Goal: Check status

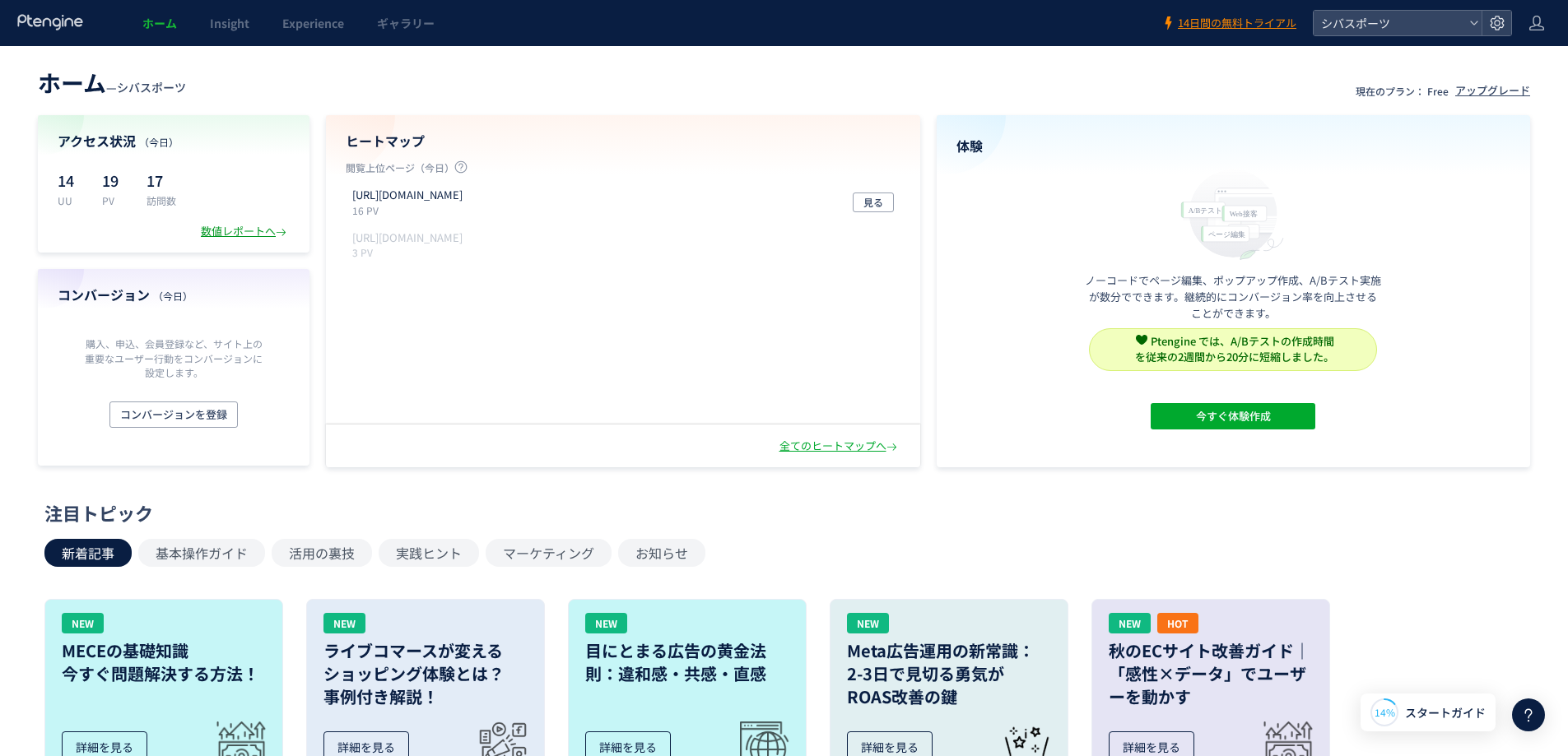
click at [234, 230] on div "数値レポートへ" at bounding box center [245, 231] width 89 height 15
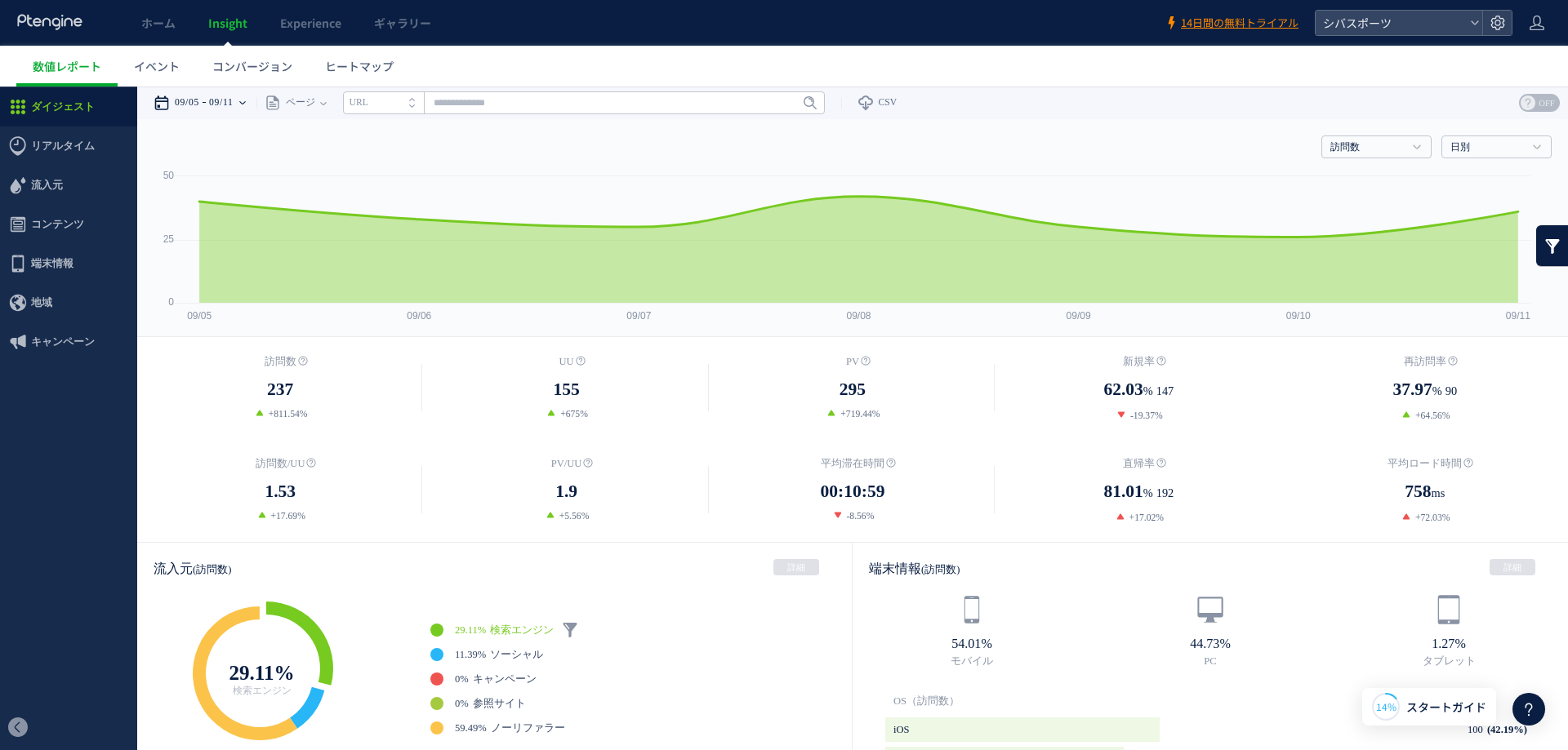
click at [246, 105] on icon at bounding box center [242, 103] width 6 height 32
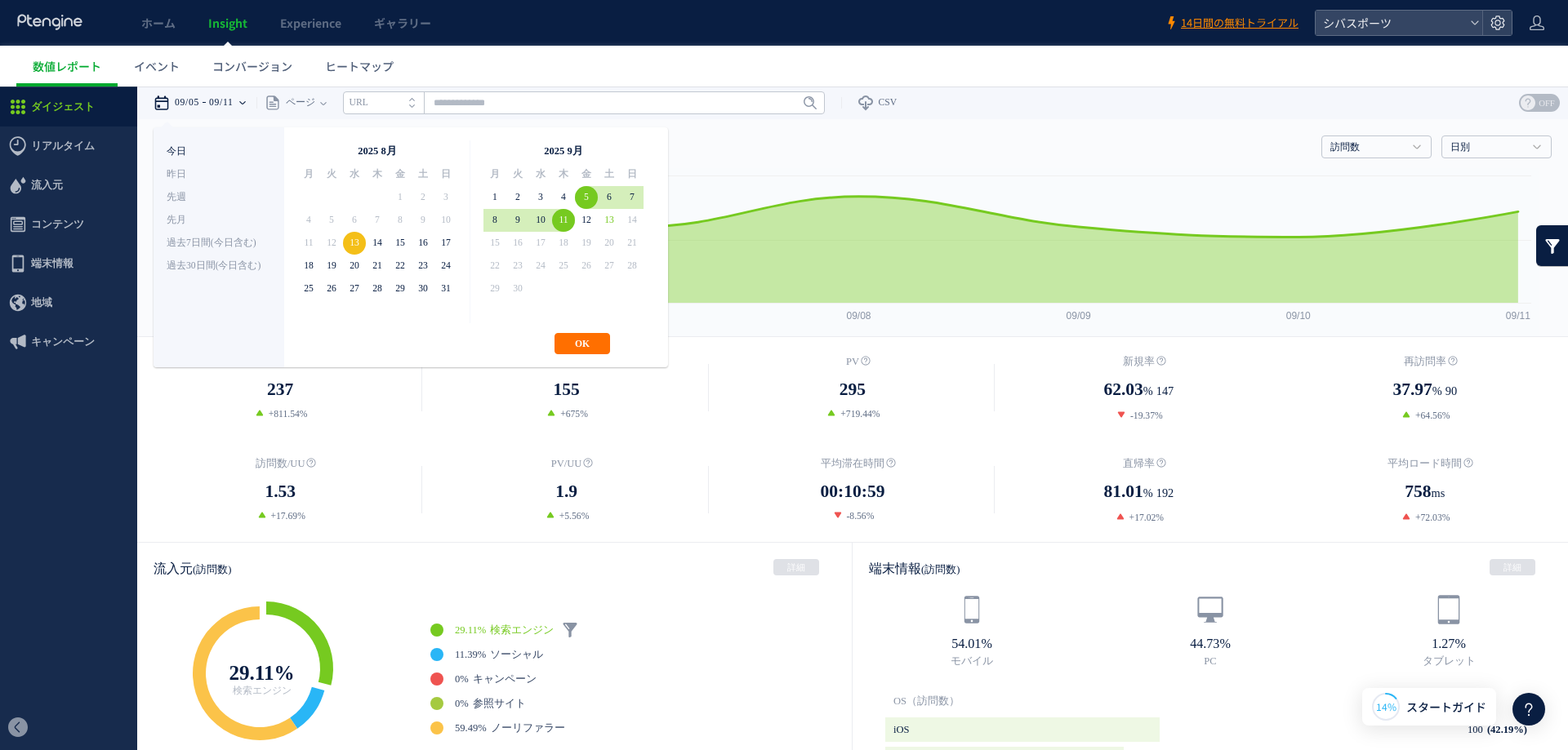
click at [174, 148] on li "今日" at bounding box center [219, 152] width 105 height 23
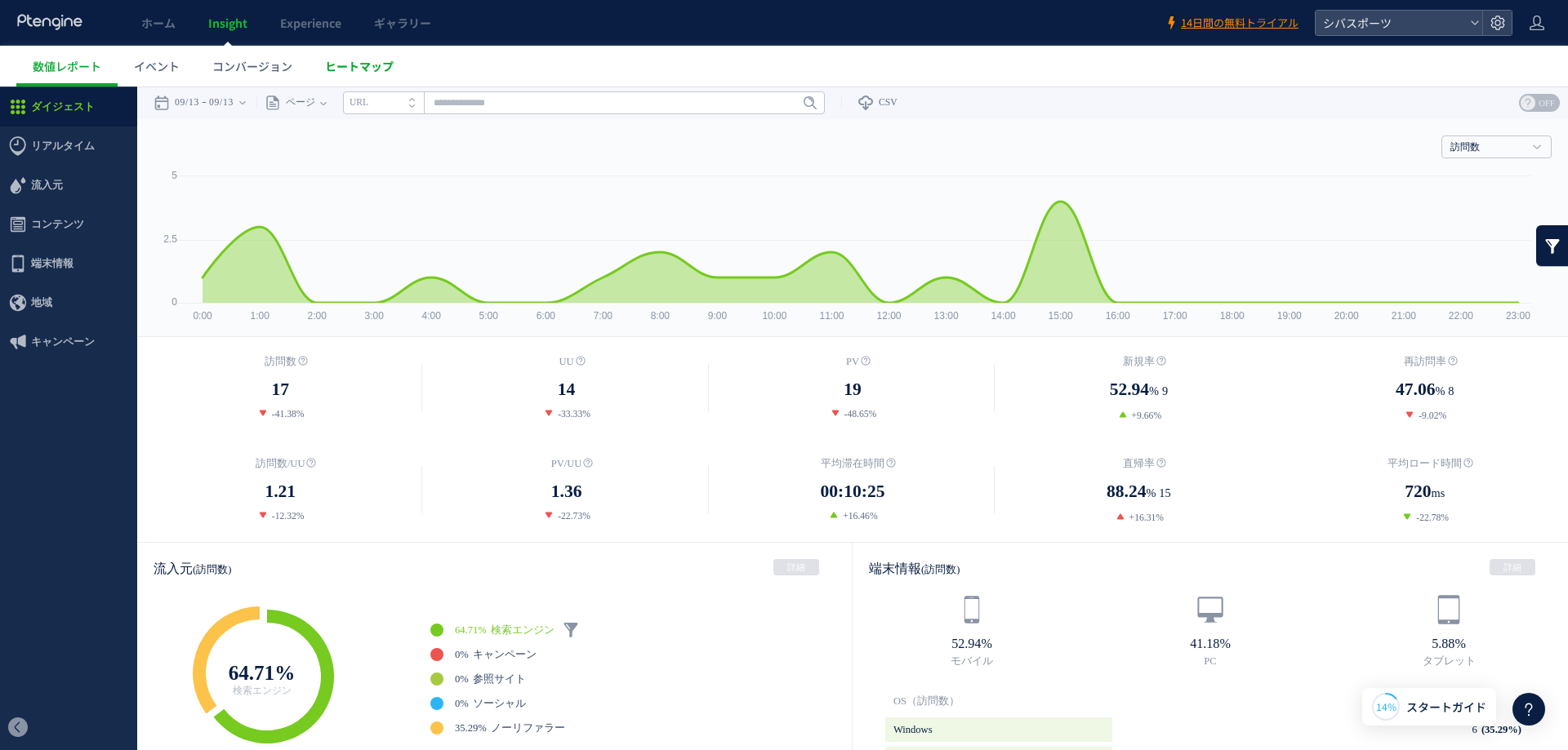
click at [359, 63] on span "ヒートマップ" at bounding box center [359, 66] width 69 height 16
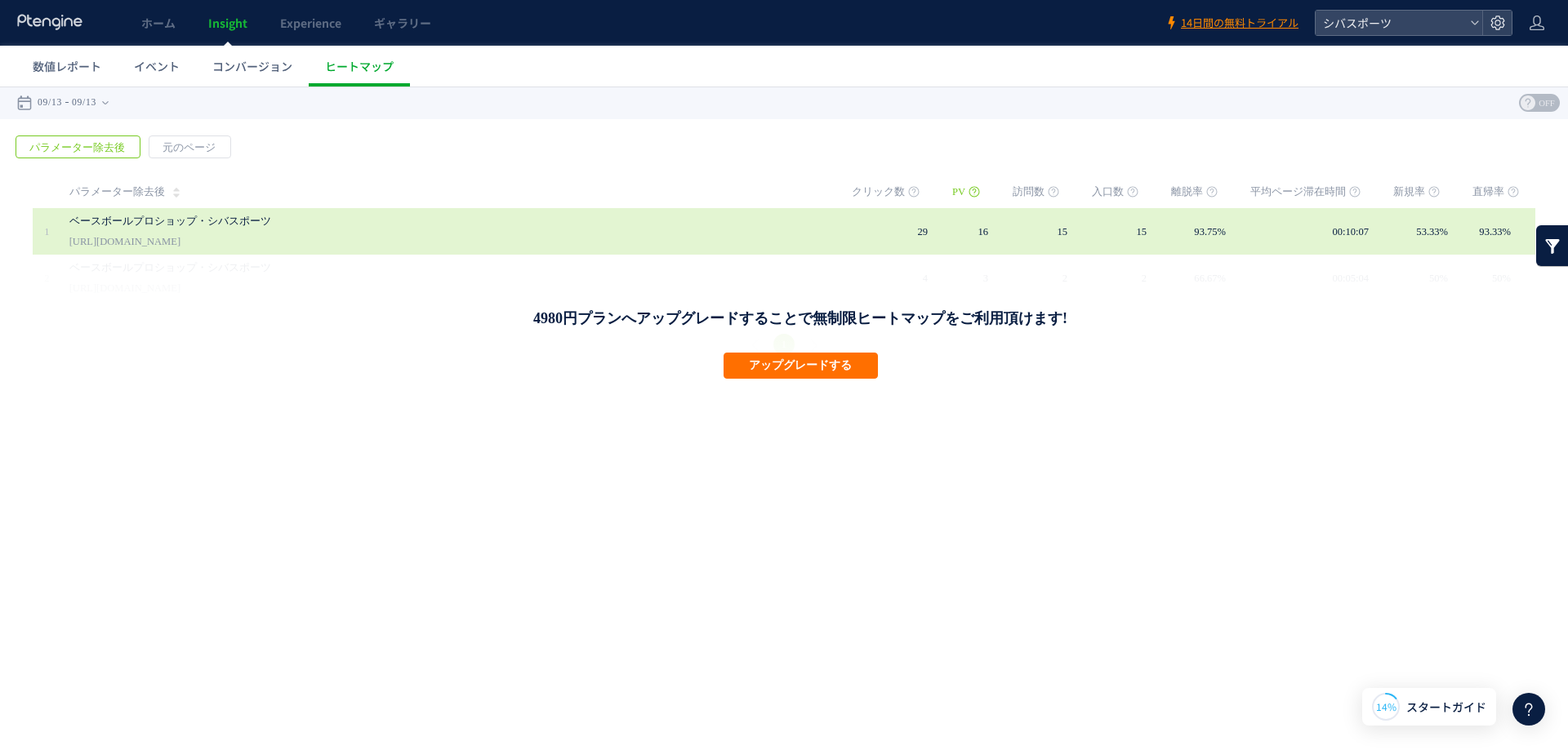
click at [149, 224] on link "ベースボールプロショップ・シバスポーツ" at bounding box center [444, 221] width 751 height 20
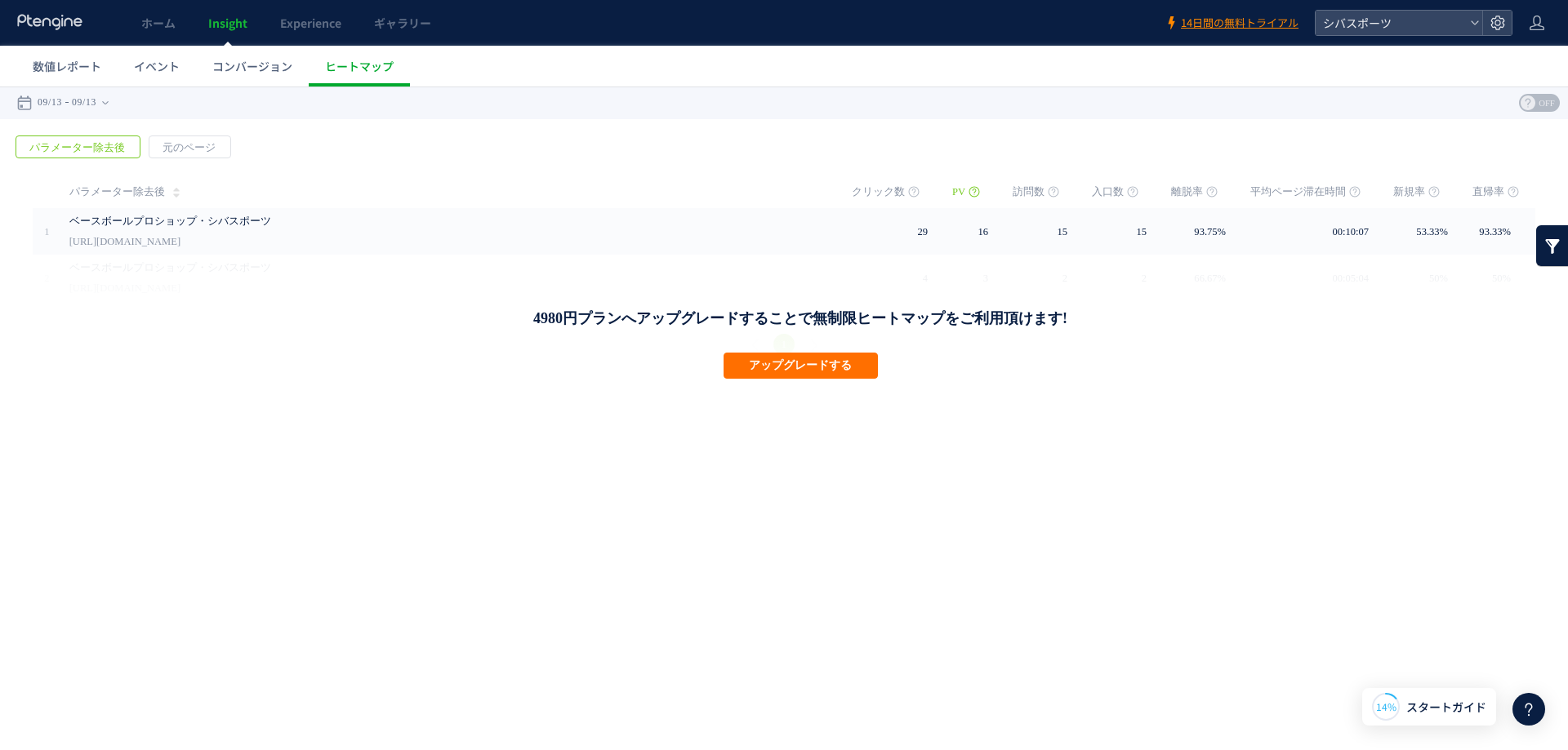
click at [227, 26] on span "Insight" at bounding box center [228, 22] width 39 height 16
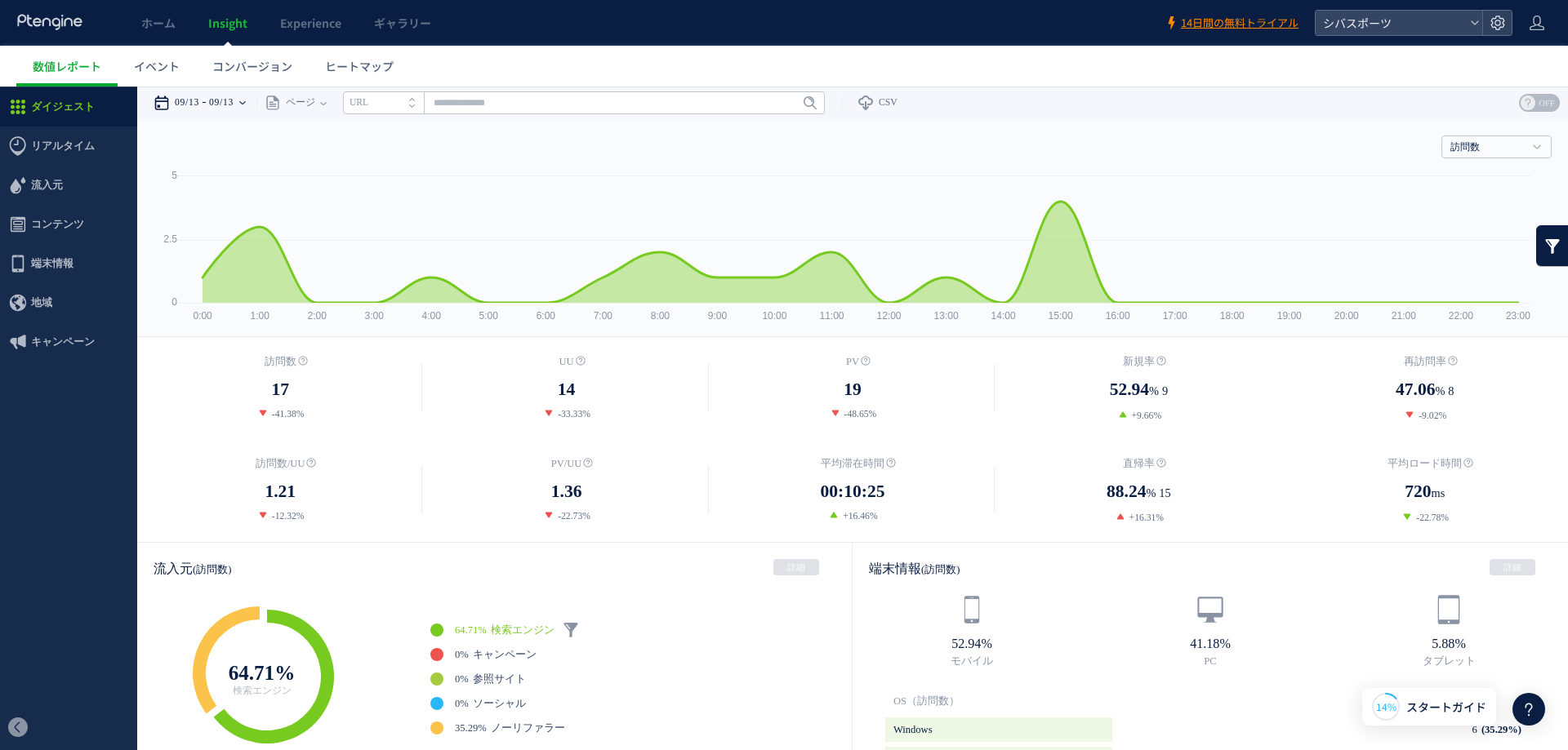
click at [256, 101] on div "09/13 09/13" at bounding box center [204, 103] width 103 height 32
click at [1010, 130] on div "訪問数 訪問数 [GEOGRAPHIC_DATA] PV 新規率 再訪問率 訪問数/UU PV/UU 平均滞在時間 直帰率 平均ロード時間" at bounding box center [852, 143] width 1398 height 49
click at [246, 102] on icon at bounding box center [242, 103] width 6 height 4
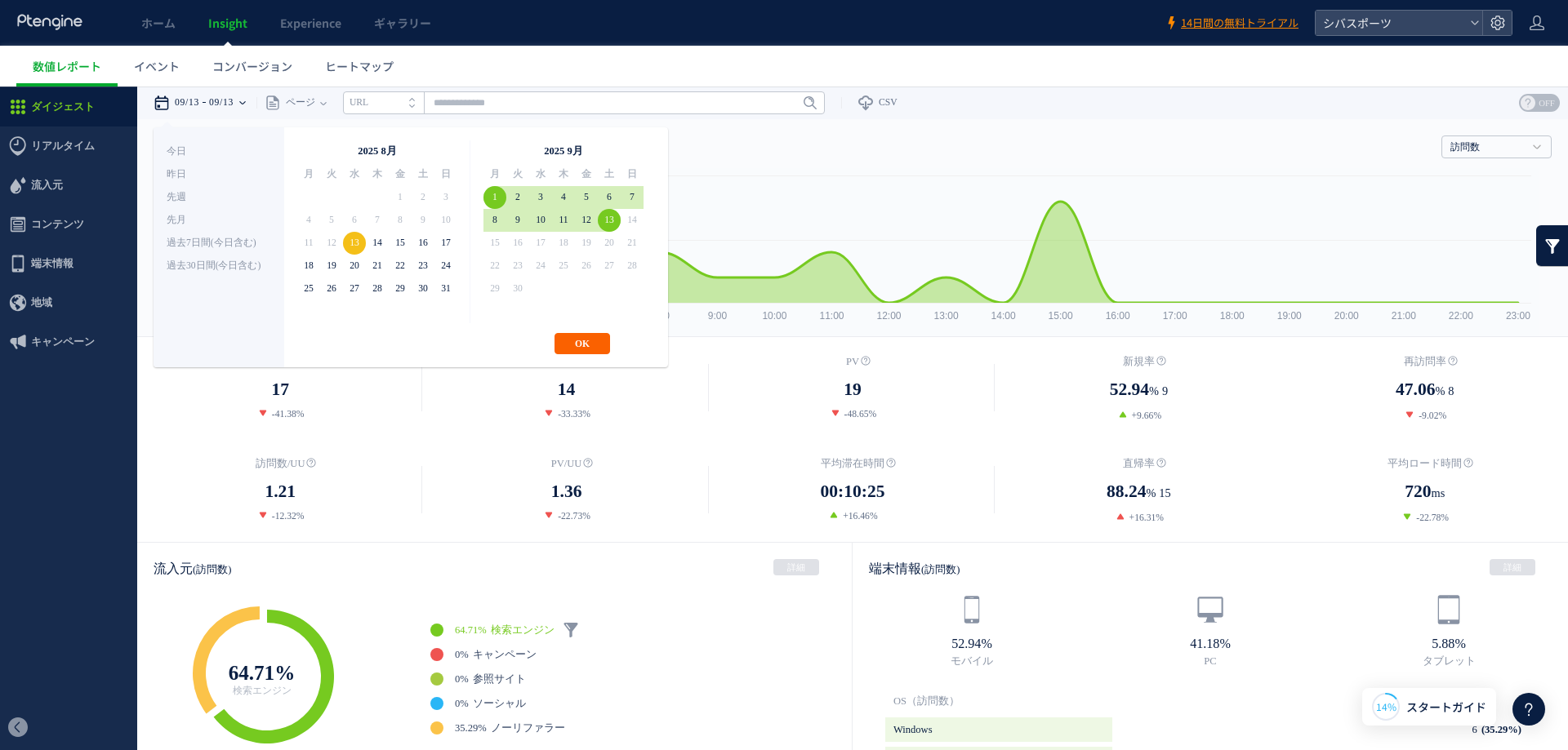
click at [584, 344] on button "OK" at bounding box center [582, 344] width 56 height 22
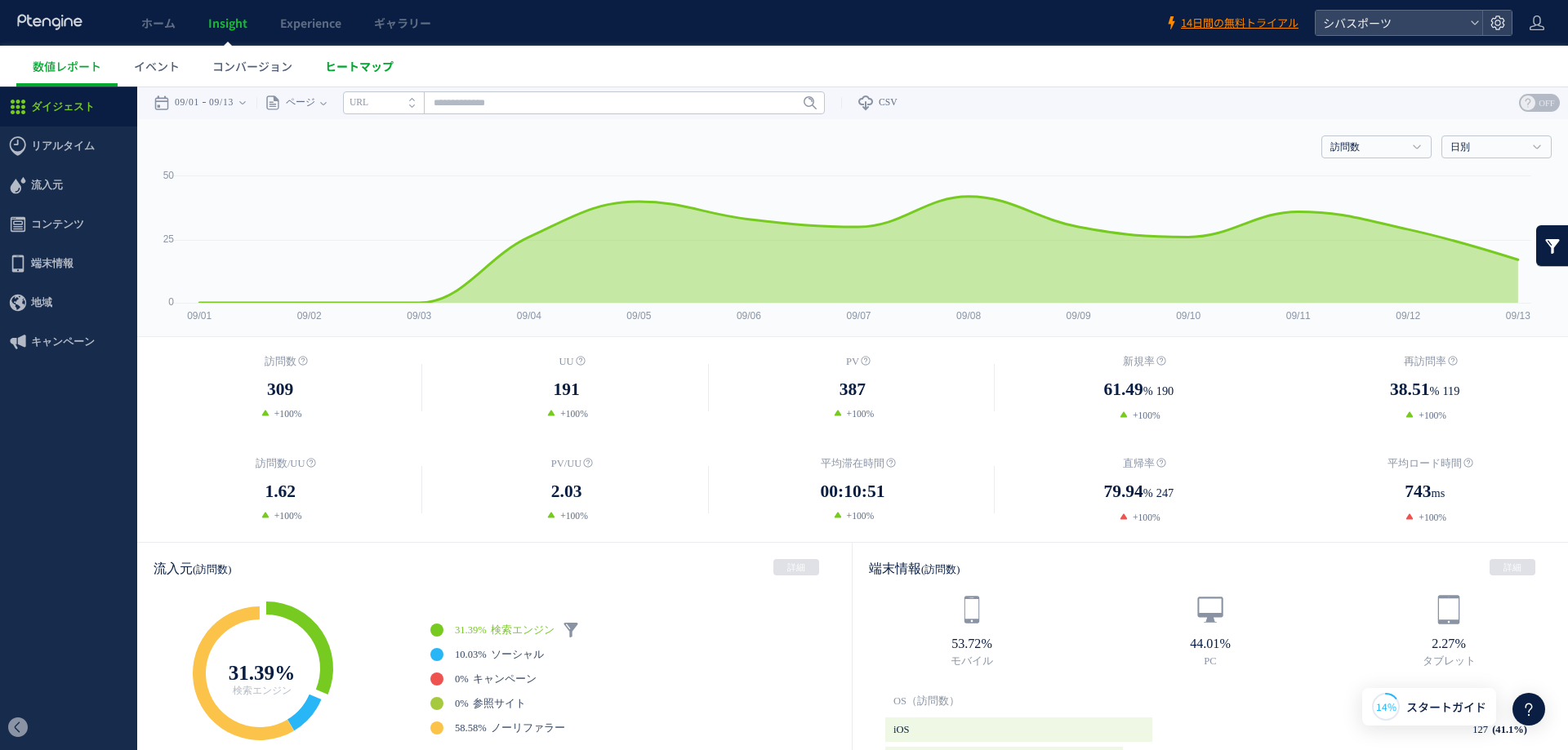
click at [371, 63] on span "ヒートマップ" at bounding box center [359, 66] width 69 height 16
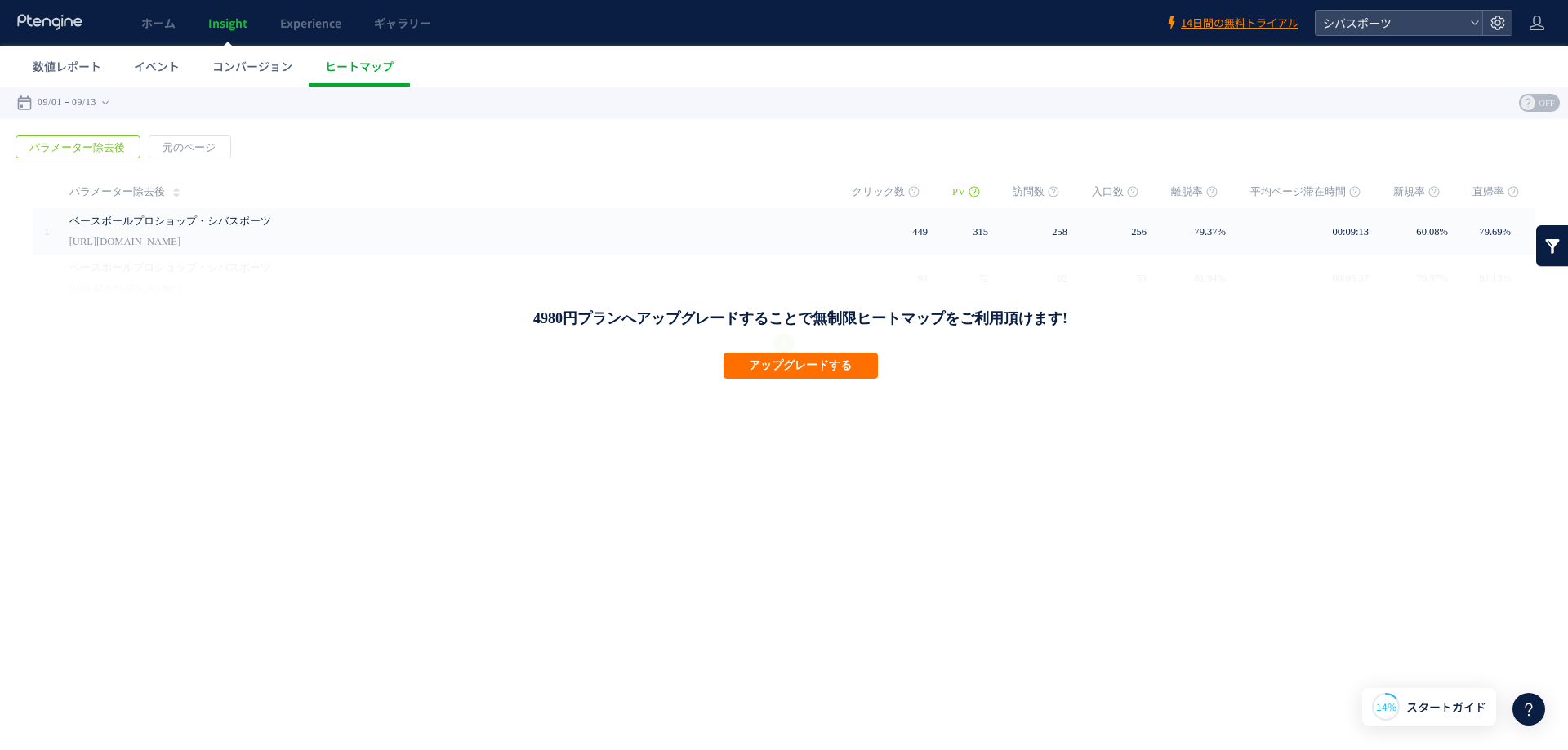
drag, startPoint x: 167, startPoint y: 214, endPoint x: 657, endPoint y: 342, distance: 506.4
click at [167, 215] on link "ベースボールプロショップ・シバスポーツ" at bounding box center [444, 221] width 751 height 20
